Goal: Task Accomplishment & Management: Manage account settings

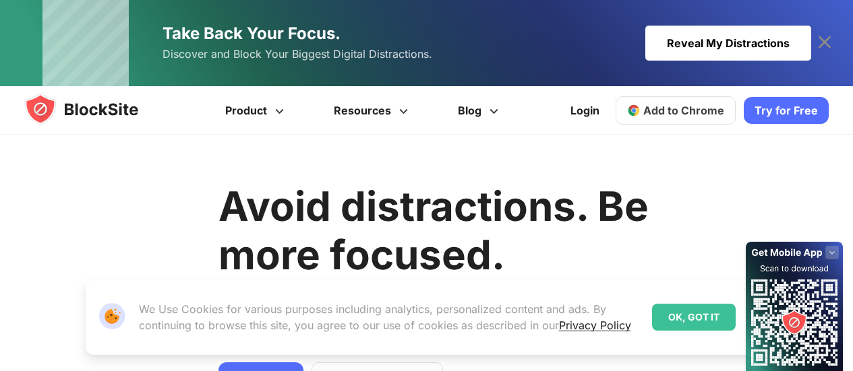
scroll to position [111, 0]
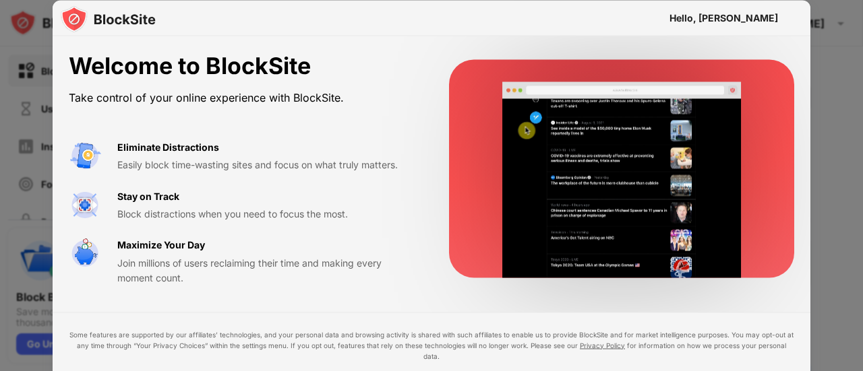
click at [829, 273] on div at bounding box center [431, 185] width 863 height 371
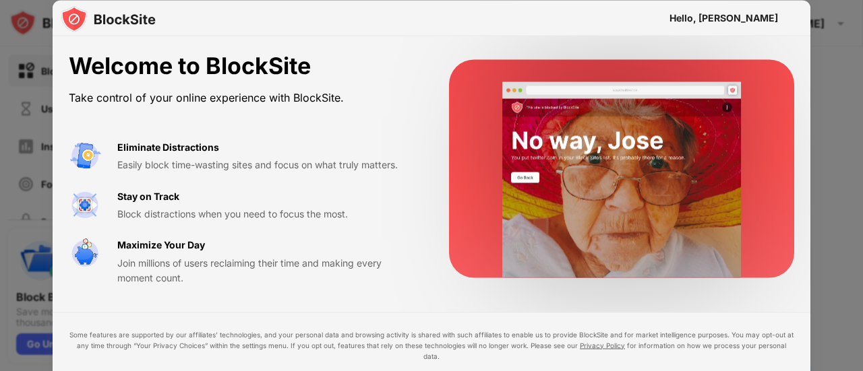
drag, startPoint x: 802, startPoint y: 301, endPoint x: 736, endPoint y: 311, distance: 66.7
click at [736, 311] on div "Welcome to BlockSite Take control of your online experience with BlockSite. Eli…" at bounding box center [432, 233] width 758 height 395
click at [201, 158] on div "Easily block time-wasting sites and focus on what truly matters." at bounding box center [266, 165] width 299 height 15
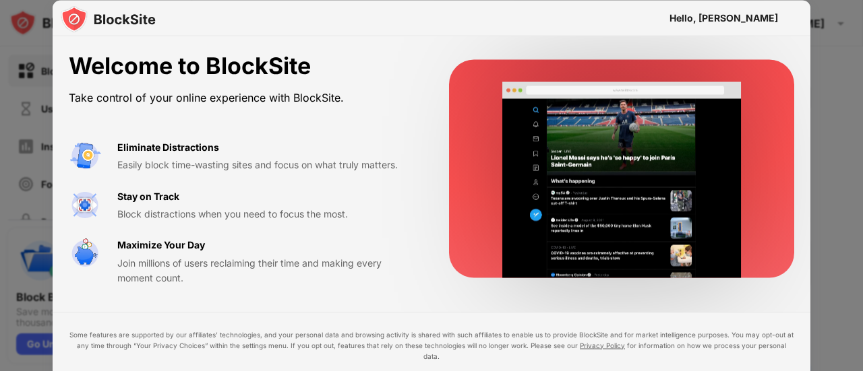
click at [154, 193] on div "Stay on Track" at bounding box center [148, 196] width 62 height 15
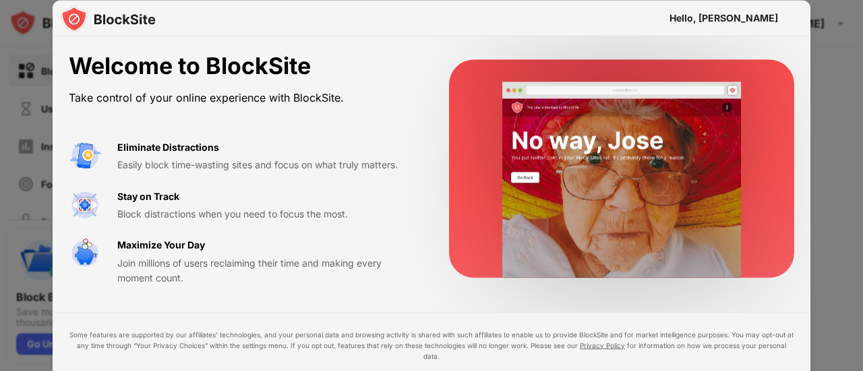
click at [160, 223] on div "Eliminate Distractions Easily block time-wasting sites and focus on what truly …" at bounding box center [243, 213] width 348 height 146
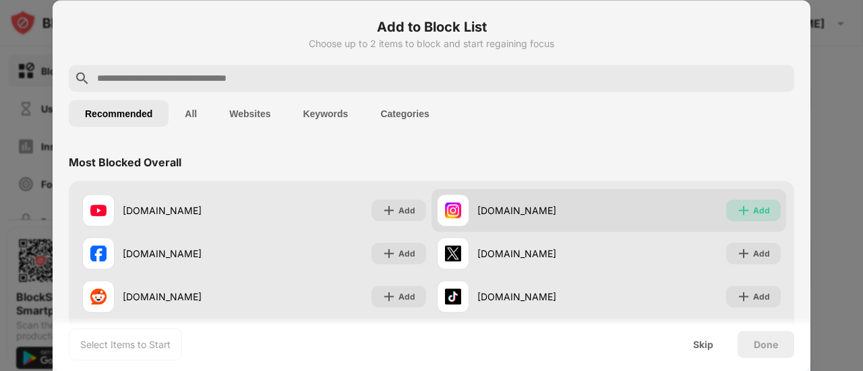
click at [740, 211] on img at bounding box center [743, 210] width 13 height 13
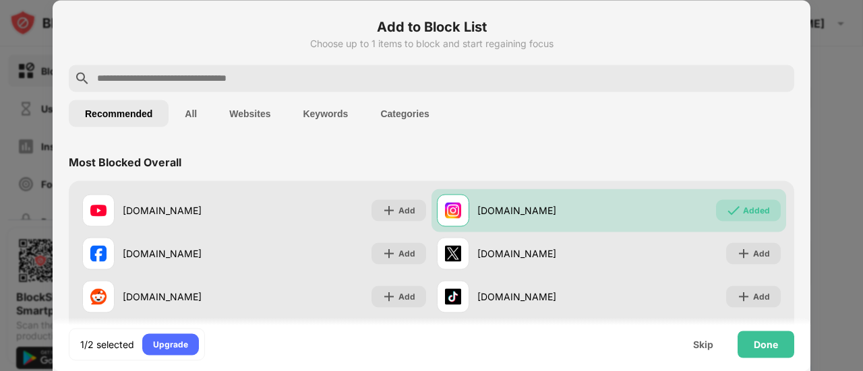
click at [472, 74] on input "text" at bounding box center [442, 78] width 693 height 16
click at [777, 338] on div "Done" at bounding box center [765, 344] width 57 height 27
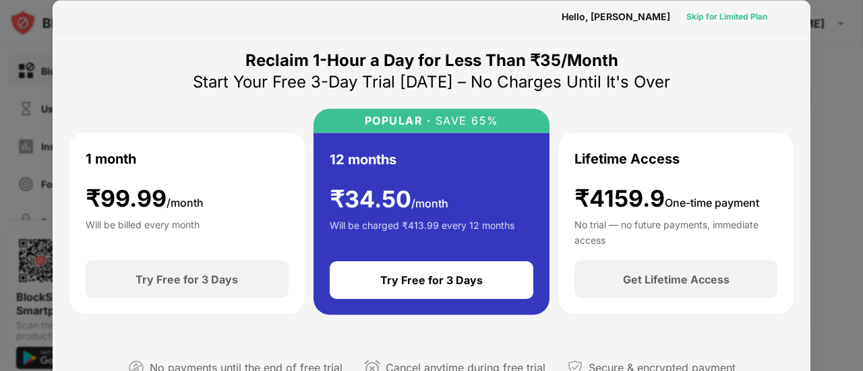
click at [695, 21] on div "Skip for Limited Plan" at bounding box center [726, 15] width 81 height 13
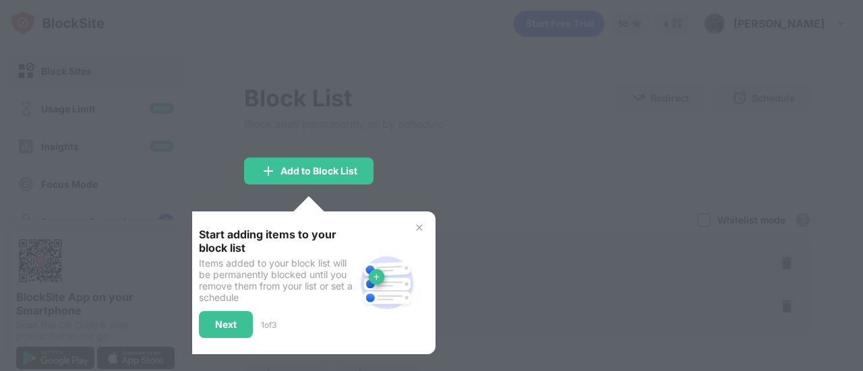
click at [419, 226] on img at bounding box center [419, 227] width 11 height 11
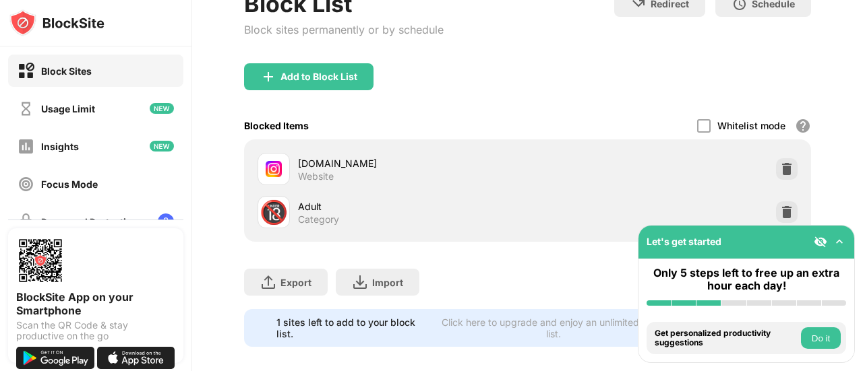
scroll to position [117, 0]
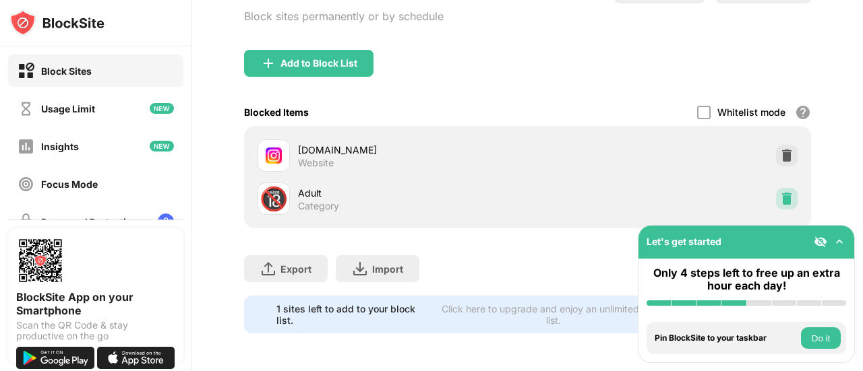
click at [780, 192] on img at bounding box center [786, 198] width 13 height 13
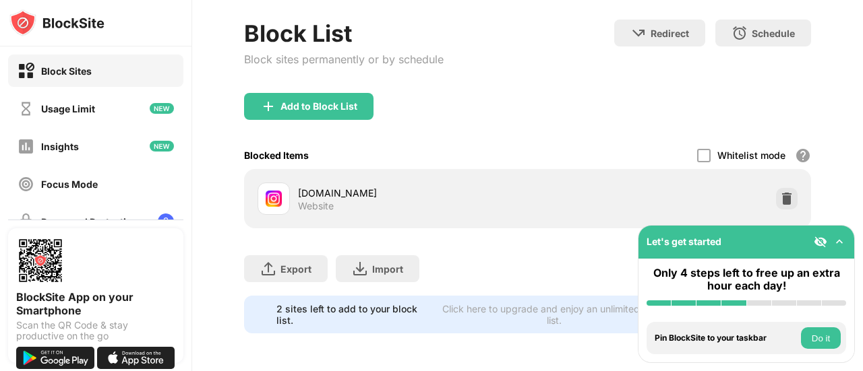
scroll to position [74, 0]
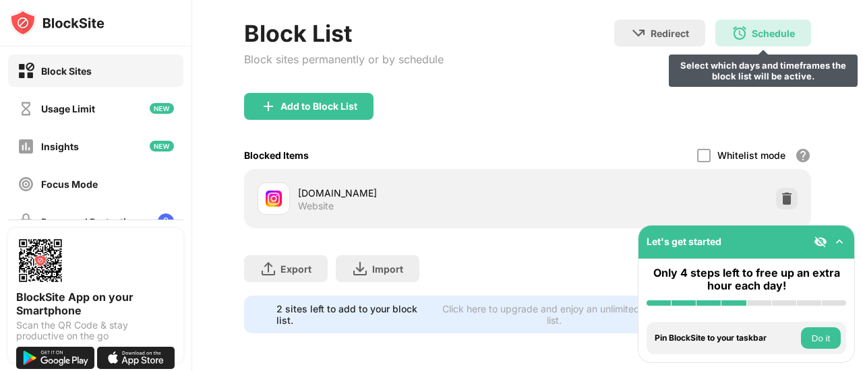
click at [731, 25] on img at bounding box center [739, 33] width 16 height 16
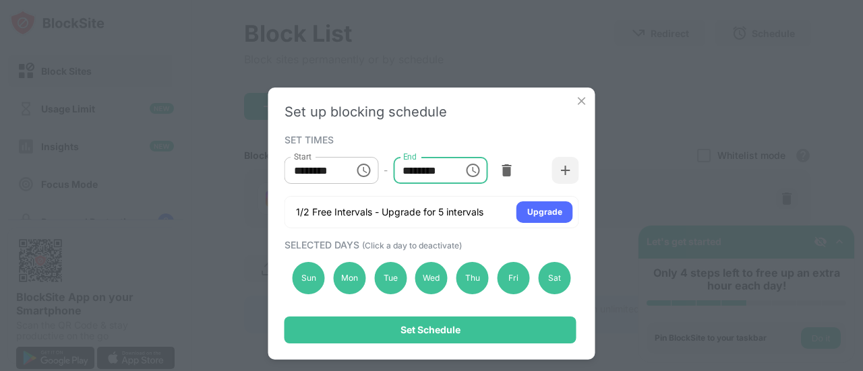
click at [414, 171] on input "********" at bounding box center [423, 170] width 61 height 27
type input "********"
click at [564, 175] on img at bounding box center [565, 170] width 13 height 13
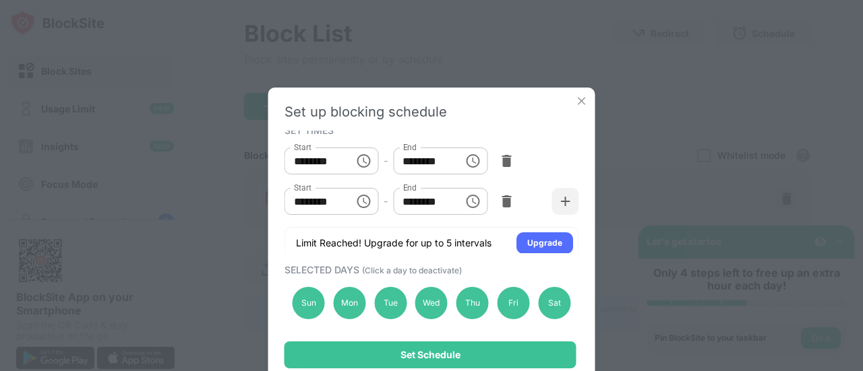
scroll to position [15, 0]
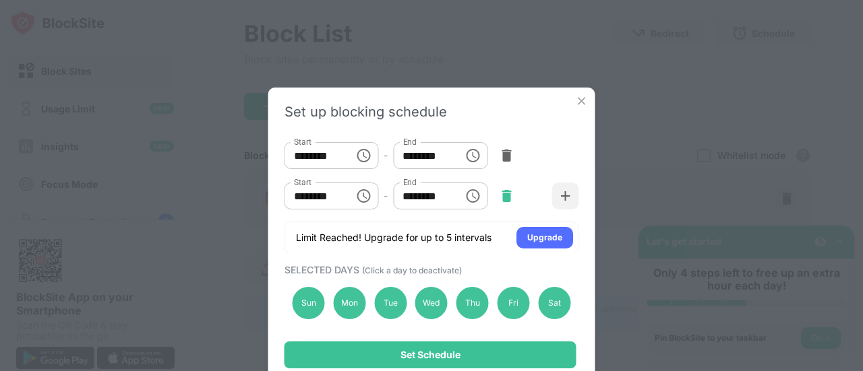
click at [499, 194] on img at bounding box center [505, 195] width 13 height 13
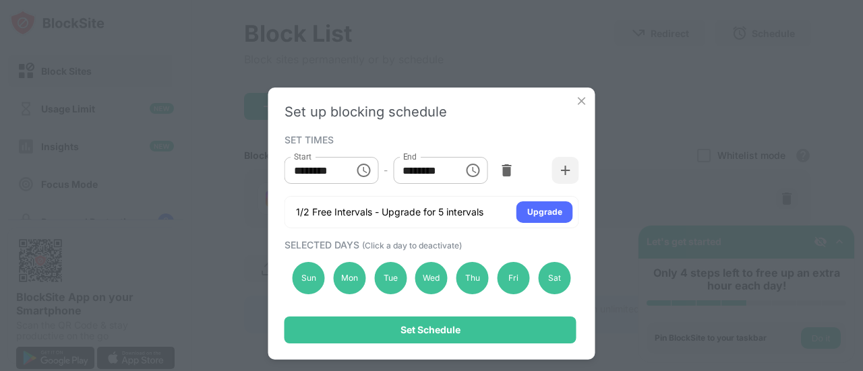
scroll to position [0, 0]
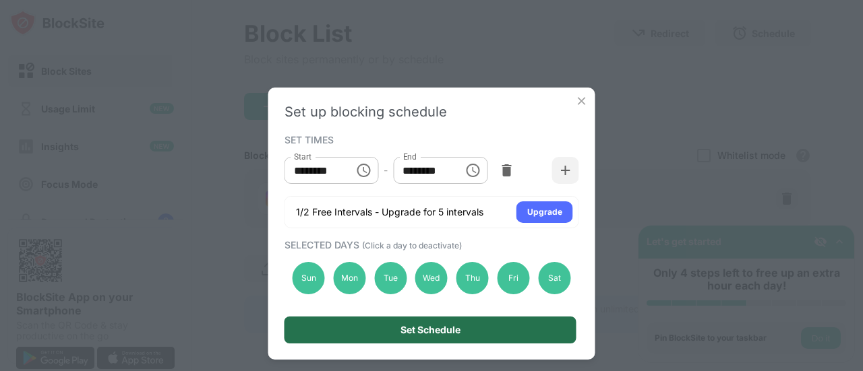
click at [485, 319] on div "Set Schedule" at bounding box center [430, 330] width 292 height 27
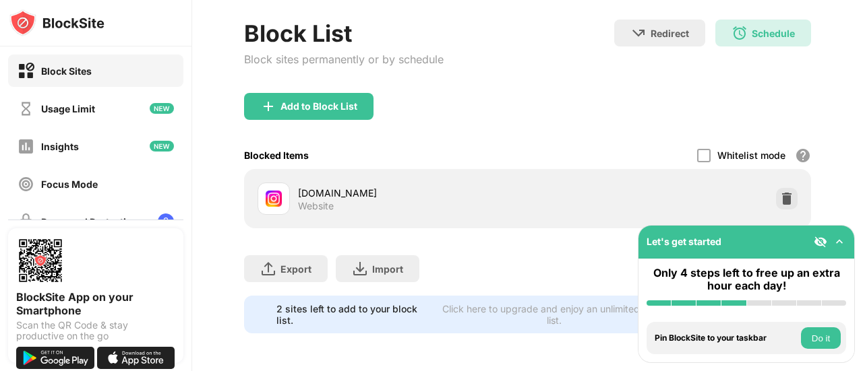
scroll to position [66, 0]
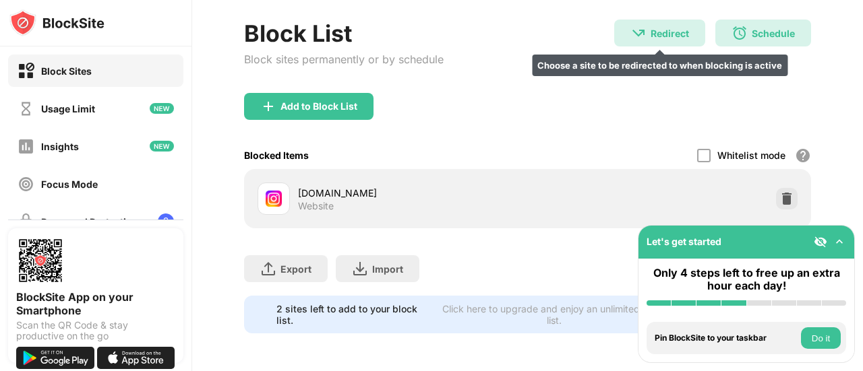
click at [657, 34] on div "Redirect" at bounding box center [669, 33] width 38 height 11
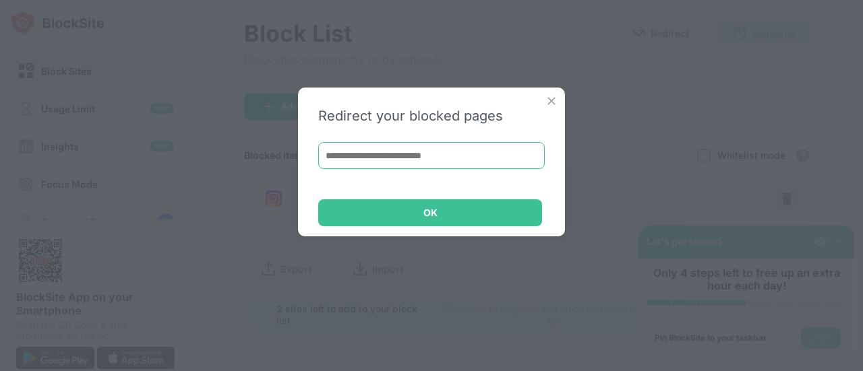
click at [480, 149] on input at bounding box center [431, 155] width 226 height 27
paste input "**********"
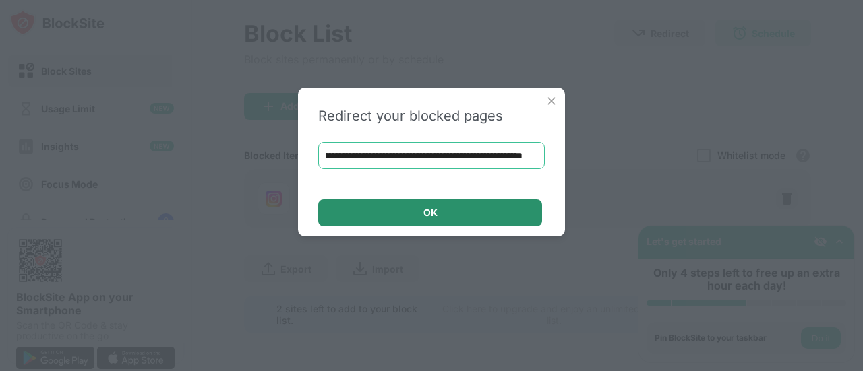
type input "**********"
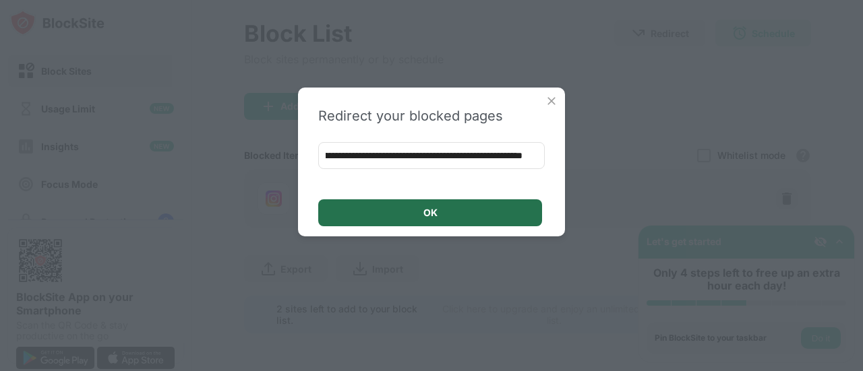
scroll to position [0, 0]
click at [418, 210] on div "OK" at bounding box center [430, 213] width 224 height 27
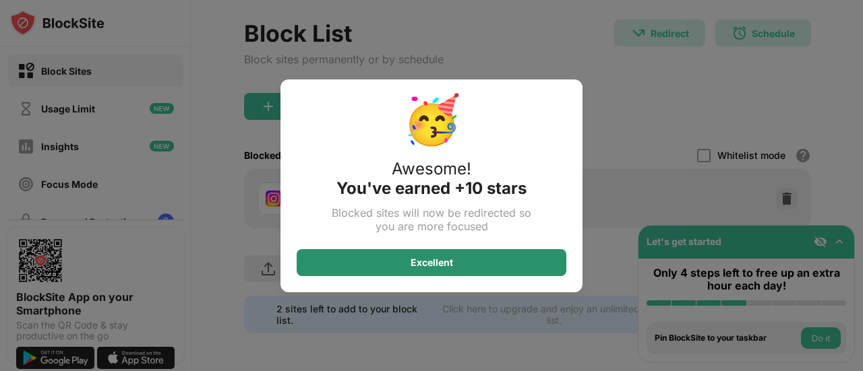
click at [428, 261] on div "Excellent" at bounding box center [431, 262] width 42 height 11
